Goal: Transaction & Acquisition: Obtain resource

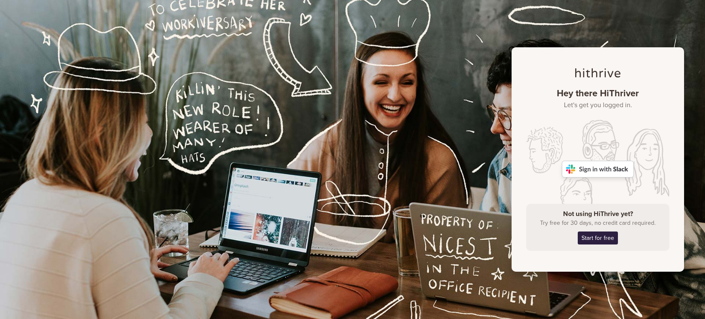
click at [596, 173] on img at bounding box center [598, 169] width 72 height 17
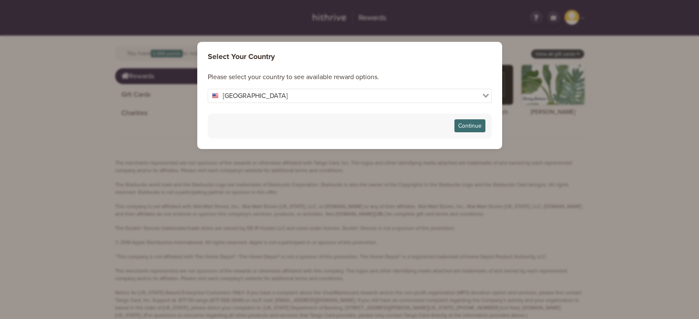
click at [472, 134] on footer "Continue" at bounding box center [350, 125] width 284 height 25
click at [471, 132] on button "Continue" at bounding box center [469, 125] width 31 height 13
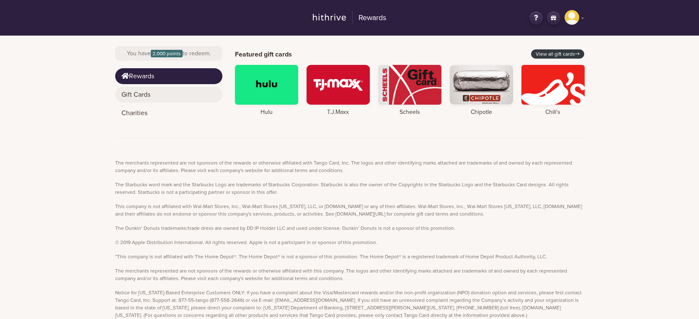
click at [171, 95] on link "Gift Cards" at bounding box center [168, 95] width 107 height 16
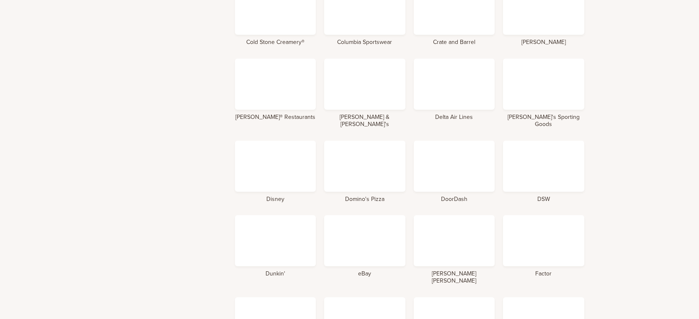
scroll to position [1034, 0]
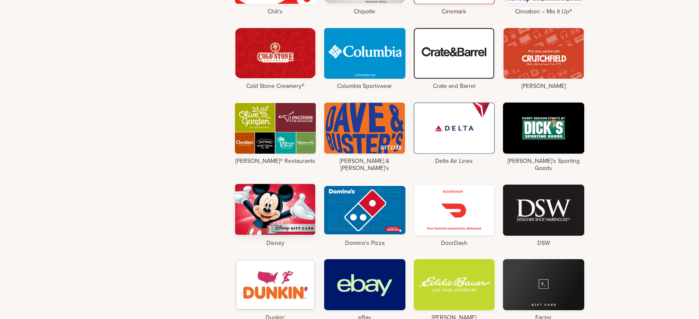
click at [270, 184] on div at bounding box center [275, 209] width 81 height 51
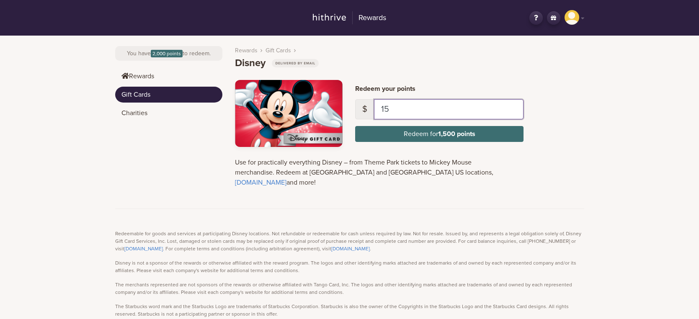
click at [413, 102] on input "15" at bounding box center [449, 109] width 150 height 20
click at [396, 104] on input "15" at bounding box center [449, 109] width 150 height 20
click at [387, 107] on input "15" at bounding box center [449, 109] width 150 height 20
drag, startPoint x: 390, startPoint y: 108, endPoint x: 339, endPoint y: 109, distance: 51.1
click at [339, 109] on div "Redeem your points $ 15 Redeem for 1,500 points" at bounding box center [410, 113] width 362 height 67
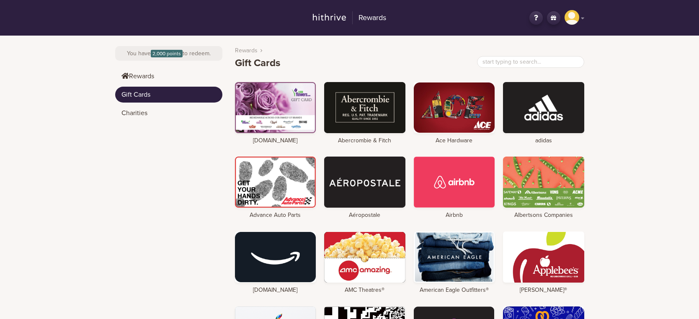
click at [573, 14] on div "HS" at bounding box center [572, 17] width 15 height 15
click at [621, 26] on header "Rewards HS Hey, Heidi Statt Logout Change country" at bounding box center [349, 18] width 699 height 36
click at [580, 18] on link "HS" at bounding box center [575, 18] width 20 height 16
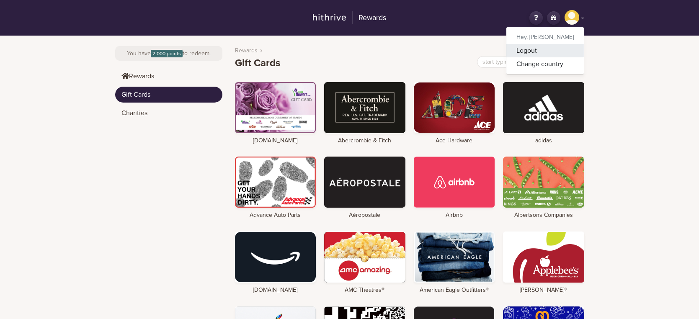
click at [552, 53] on link "Logout" at bounding box center [544, 50] width 77 height 13
